Goal: Task Accomplishment & Management: Manage account settings

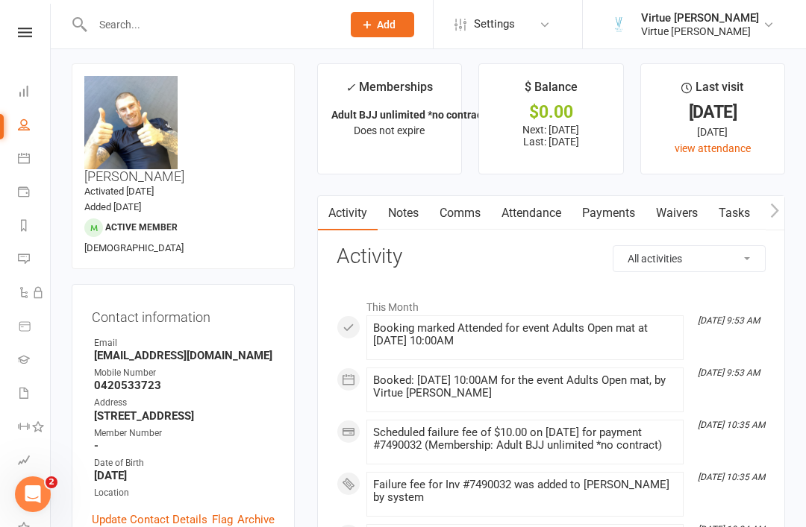
click at [24, 37] on icon at bounding box center [25, 33] width 14 height 10
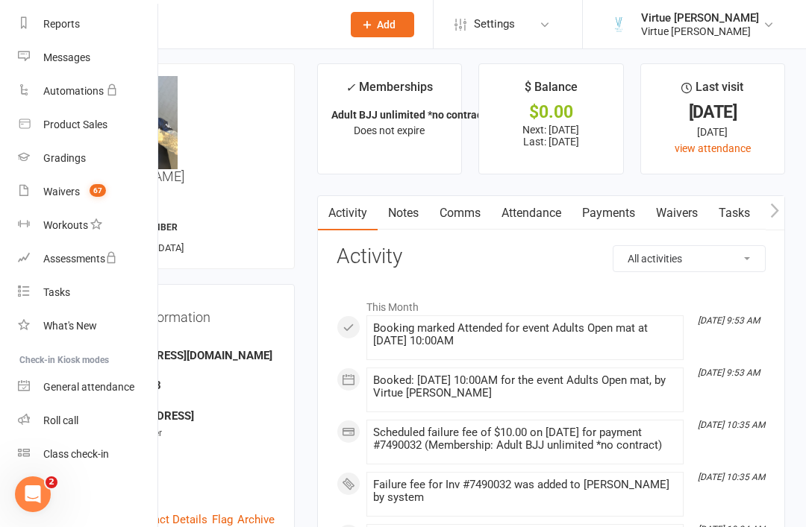
scroll to position [190, 0]
click at [82, 430] on link "Roll call" at bounding box center [88, 421] width 141 height 34
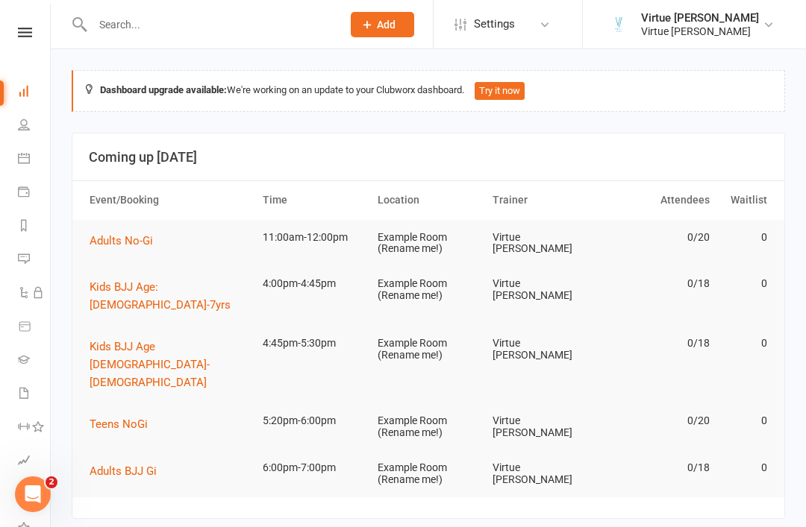
click at [37, 50] on div "Clubworx" at bounding box center [25, 52] width 50 height 48
click at [28, 37] on icon at bounding box center [25, 33] width 14 height 10
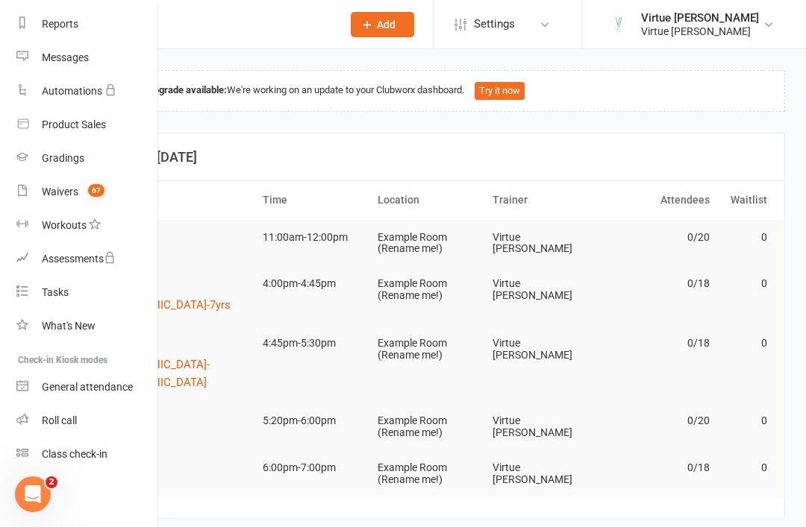
scroll to position [190, 1]
click at [75, 420] on div "Roll call" at bounding box center [59, 421] width 35 height 12
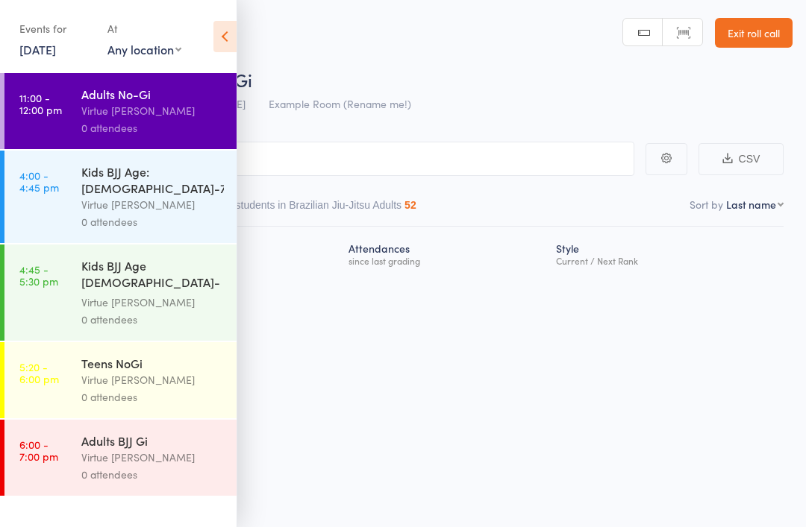
click at [225, 28] on icon at bounding box center [224, 36] width 23 height 31
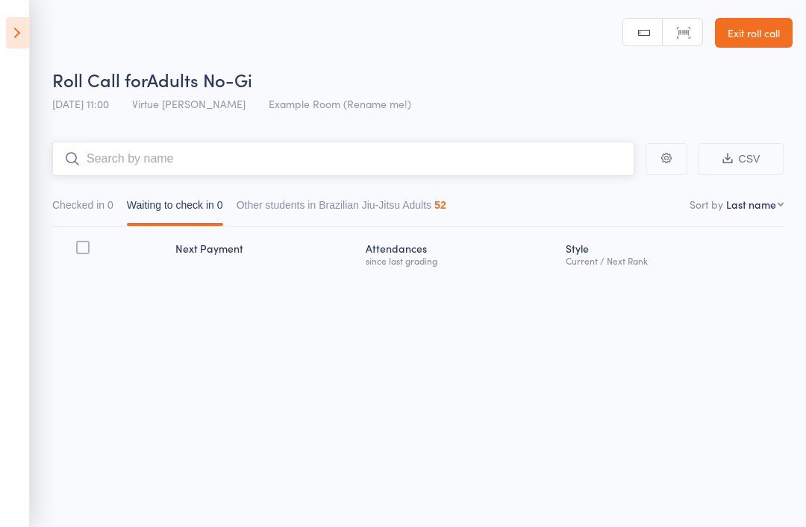
click at [314, 155] on input "search" at bounding box center [343, 159] width 582 height 34
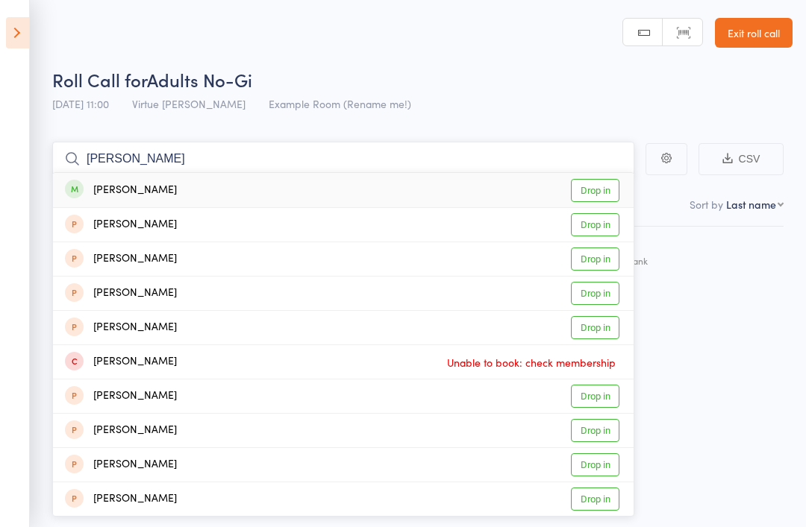
type input "[PERSON_NAME]"
click at [592, 197] on link "Drop in" at bounding box center [595, 190] width 48 height 23
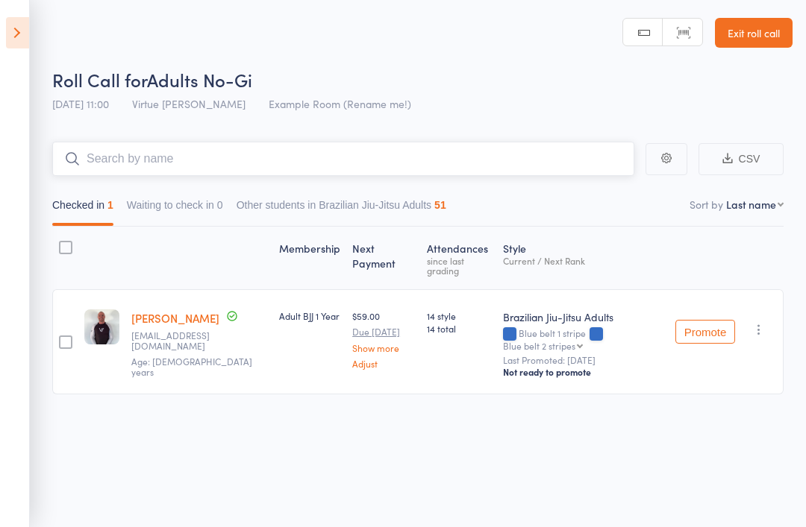
click at [497, 158] on input "search" at bounding box center [343, 159] width 582 height 34
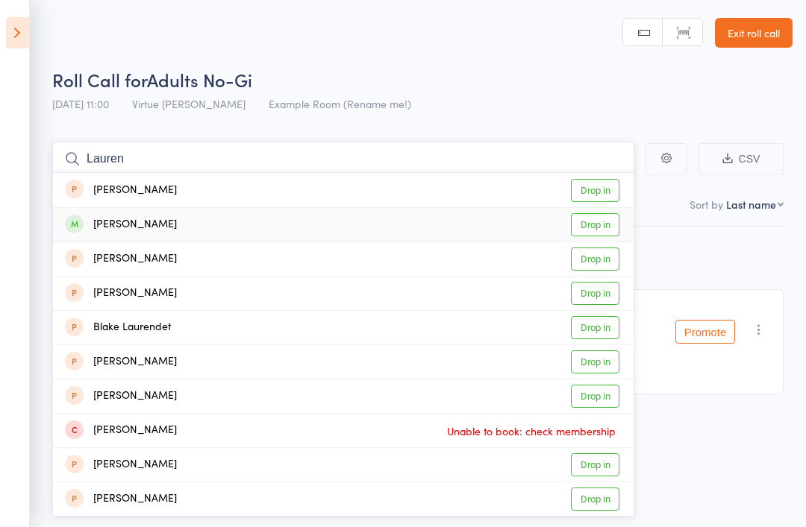
type input "Lauren"
click at [603, 229] on link "Drop in" at bounding box center [595, 224] width 48 height 23
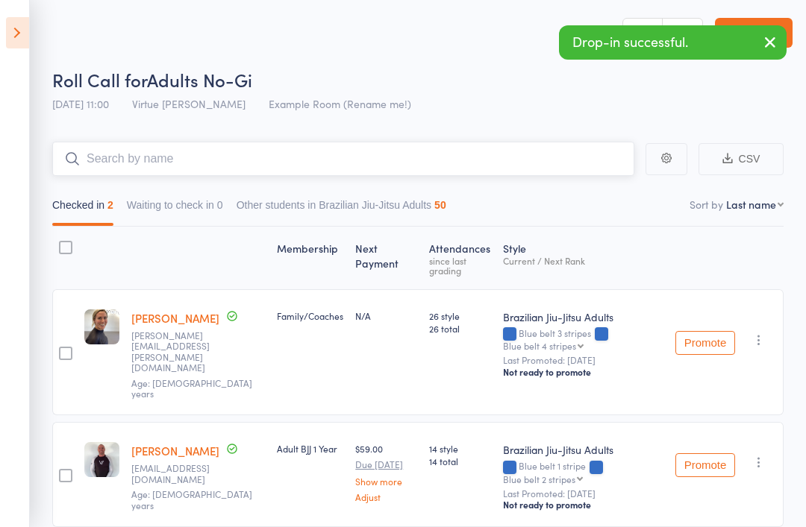
click at [524, 152] on input "search" at bounding box center [343, 159] width 582 height 34
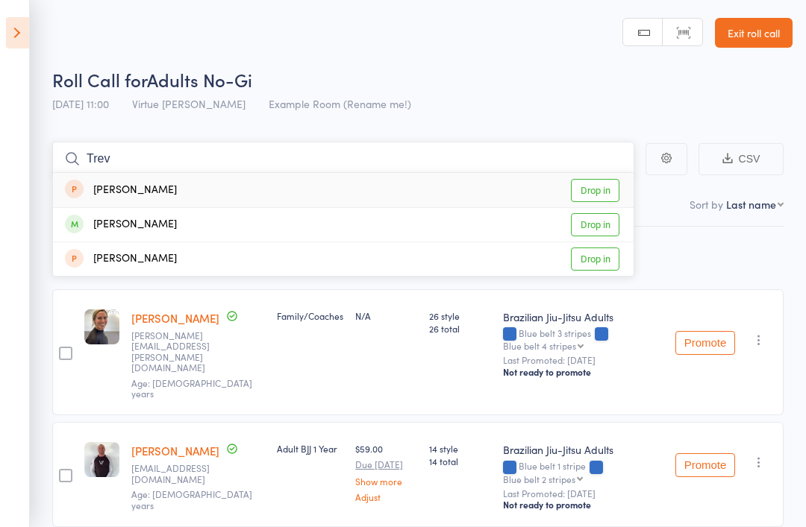
type input "Trev"
click at [598, 226] on link "Drop in" at bounding box center [595, 224] width 48 height 23
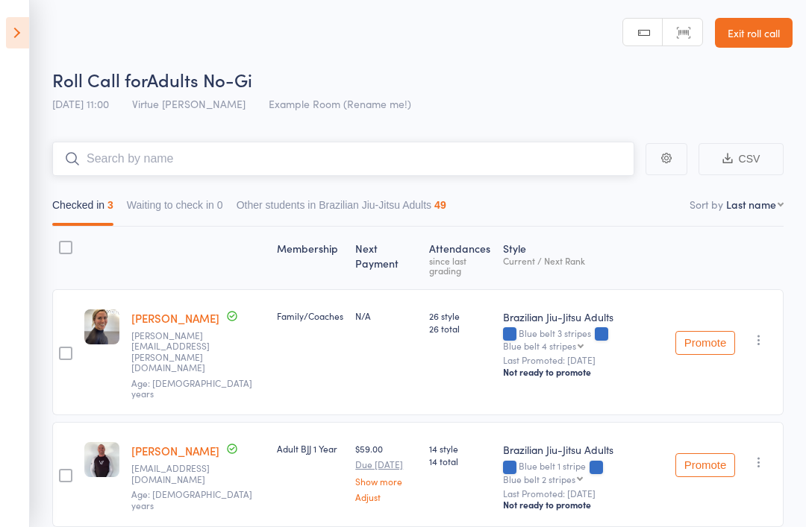
click at [415, 173] on input "search" at bounding box center [343, 159] width 582 height 34
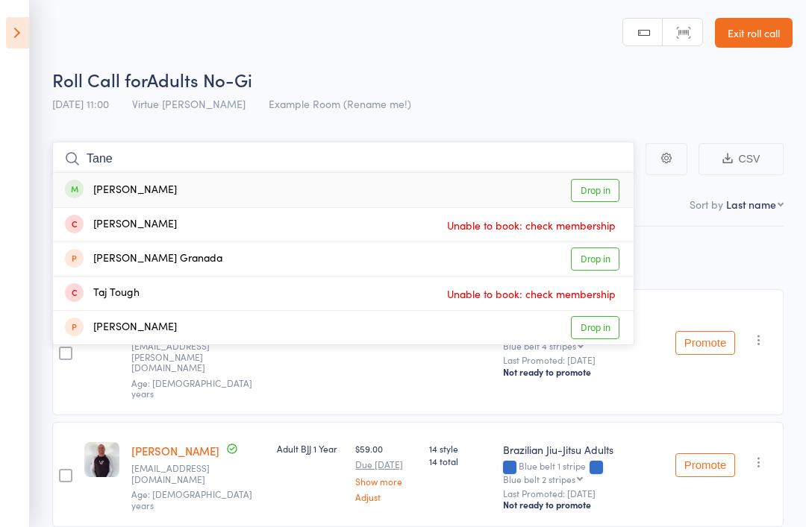
type input "Tane"
click at [591, 189] on link "Drop in" at bounding box center [595, 190] width 48 height 23
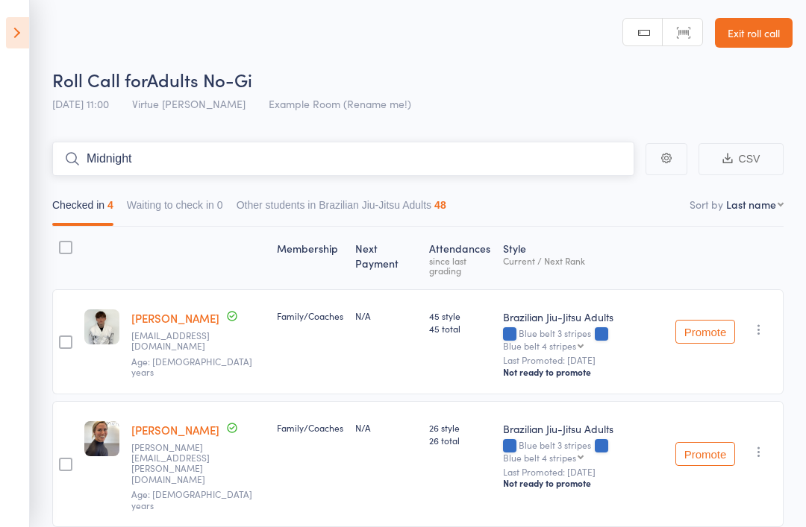
click at [532, 160] on input "Midnight" at bounding box center [343, 159] width 582 height 34
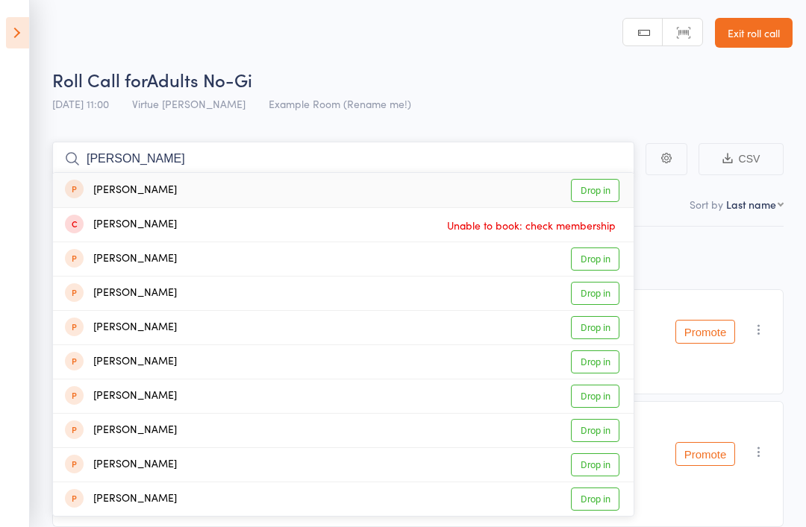
click at [534, 155] on input "[PERSON_NAME]" at bounding box center [343, 159] width 582 height 34
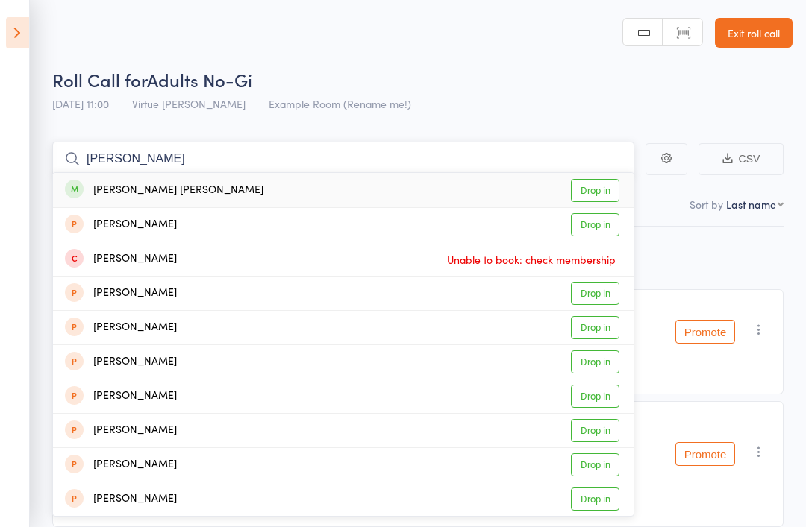
type input "[PERSON_NAME]"
click at [601, 192] on link "Drop in" at bounding box center [595, 190] width 48 height 23
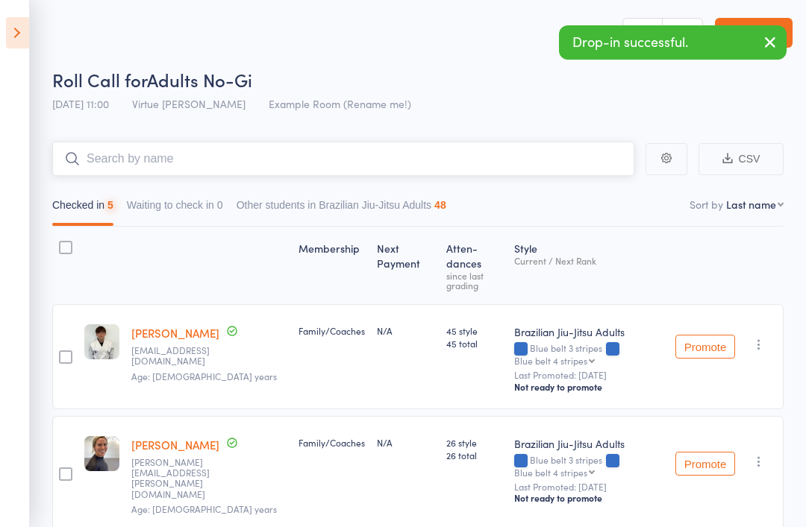
click at [572, 192] on nav "Checked in 5 Waiting to check in 0 Other students in Brazilian Jiu-Jitsu Adults…" at bounding box center [417, 209] width 744 height 34
click at [596, 163] on input "search" at bounding box center [343, 159] width 582 height 34
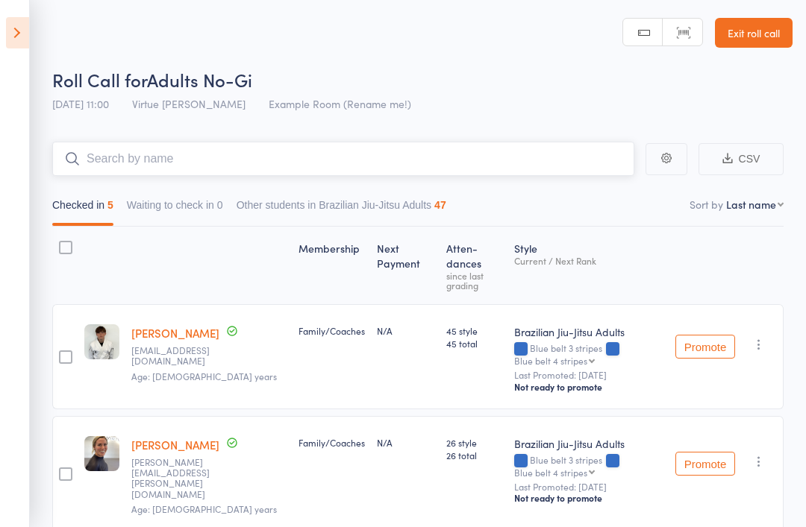
click at [472, 145] on input "search" at bounding box center [343, 159] width 582 height 34
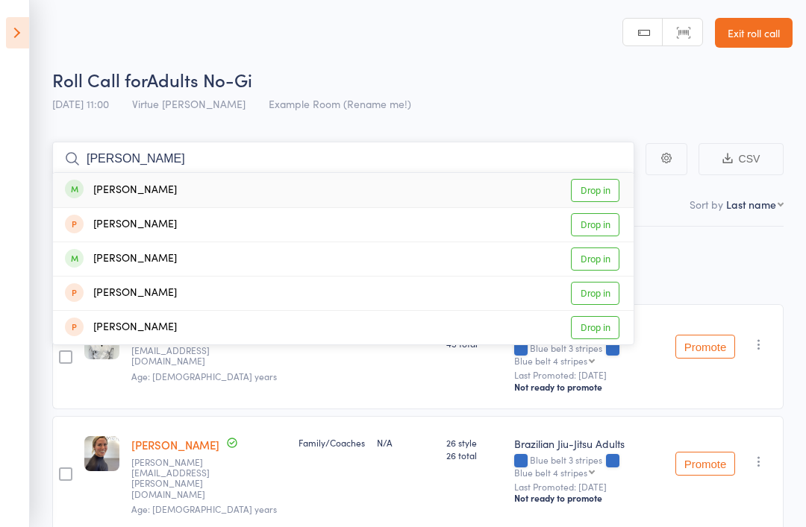
type input "[PERSON_NAME]"
click at [596, 194] on link "Drop in" at bounding box center [595, 190] width 48 height 23
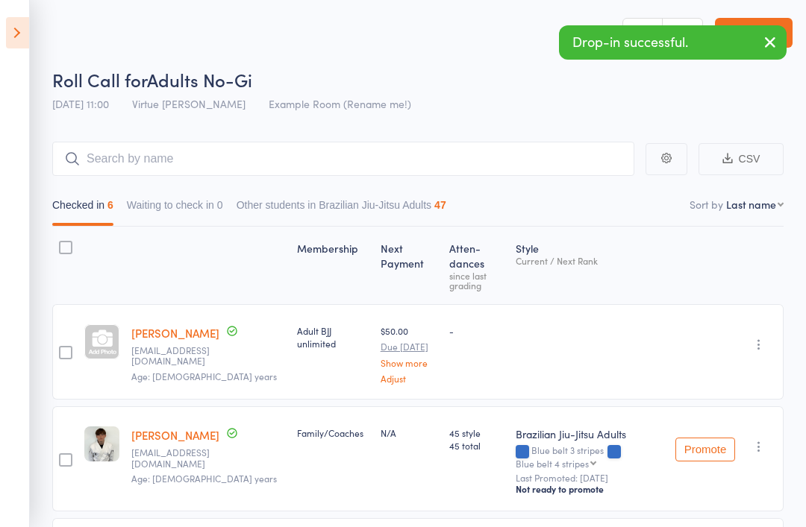
click at [95, 332] on div at bounding box center [101, 341] width 35 height 35
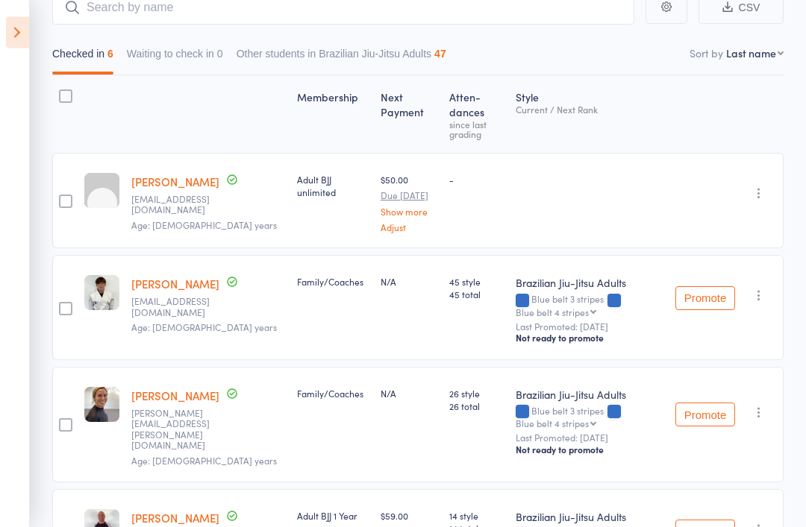
scroll to position [151, 0]
click at [160, 174] on link "[PERSON_NAME]" at bounding box center [175, 182] width 88 height 16
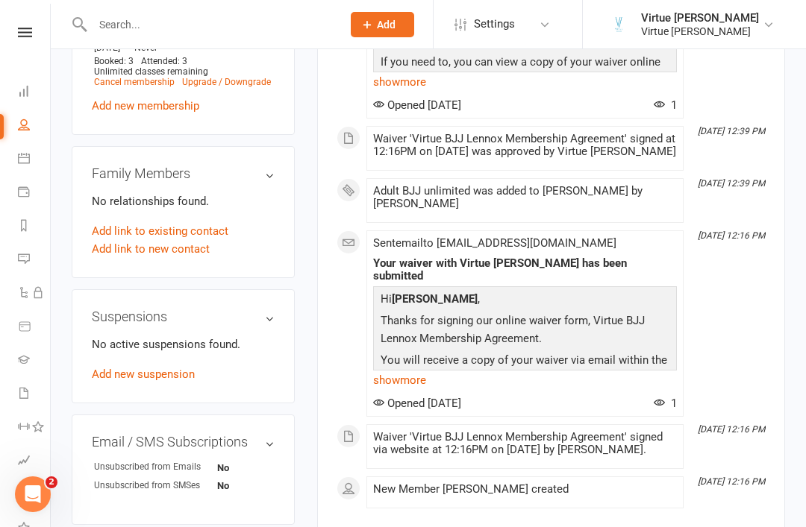
scroll to position [955, 0]
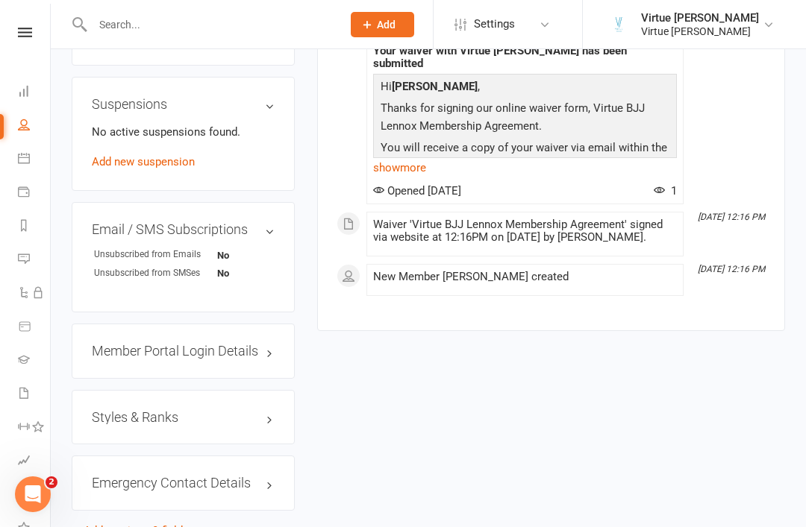
click at [204, 410] on h3 "Styles & Ranks" at bounding box center [183, 417] width 183 height 15
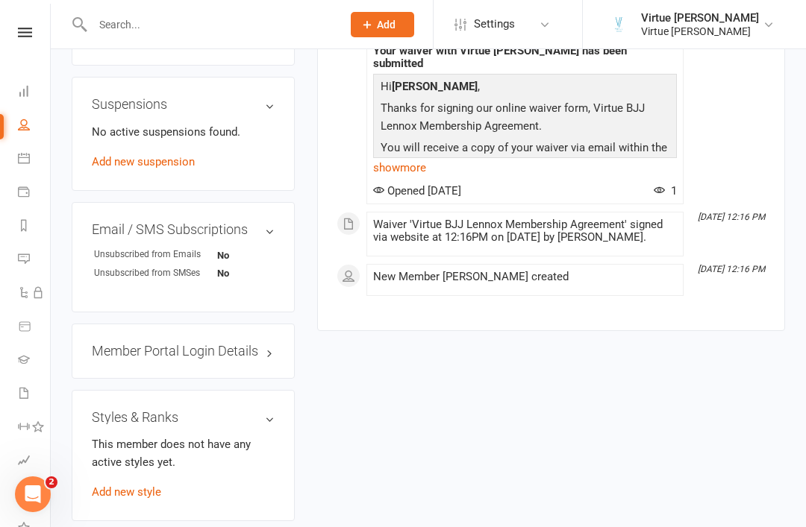
click at [140, 486] on link "Add new style" at bounding box center [126, 492] width 69 height 13
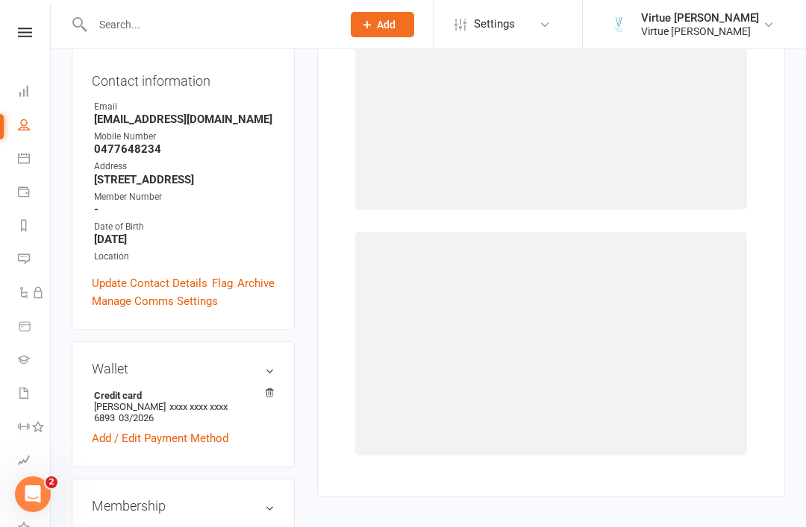
scroll to position [127, 0]
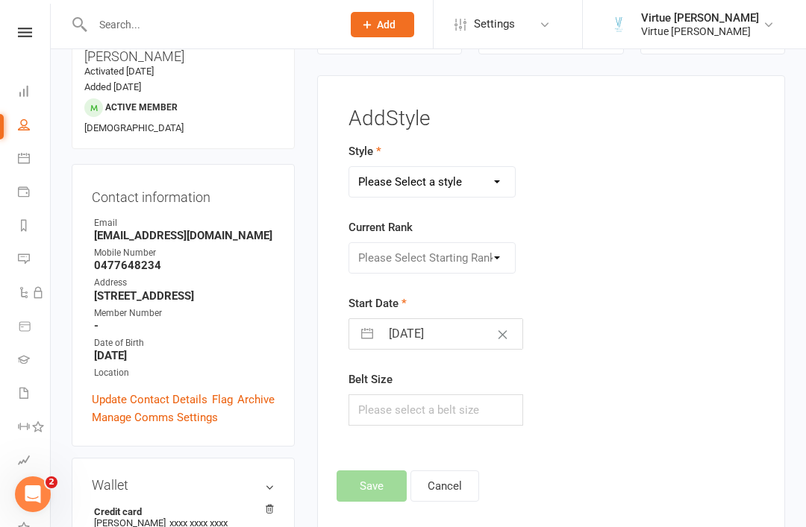
click at [476, 186] on select "Please Select a style Brazilian Jiu-Jitsu Adults Brazilian Jiu-jitsu Kids" at bounding box center [432, 182] width 166 height 30
select select "2767"
click at [502, 260] on select "Please Select Starting Rank White belt White belt 1 stripe White belt 2 stripes…" at bounding box center [432, 258] width 166 height 30
select select "29026"
click at [374, 481] on button "Save" at bounding box center [371, 486] width 70 height 31
